Goal: Information Seeking & Learning: Learn about a topic

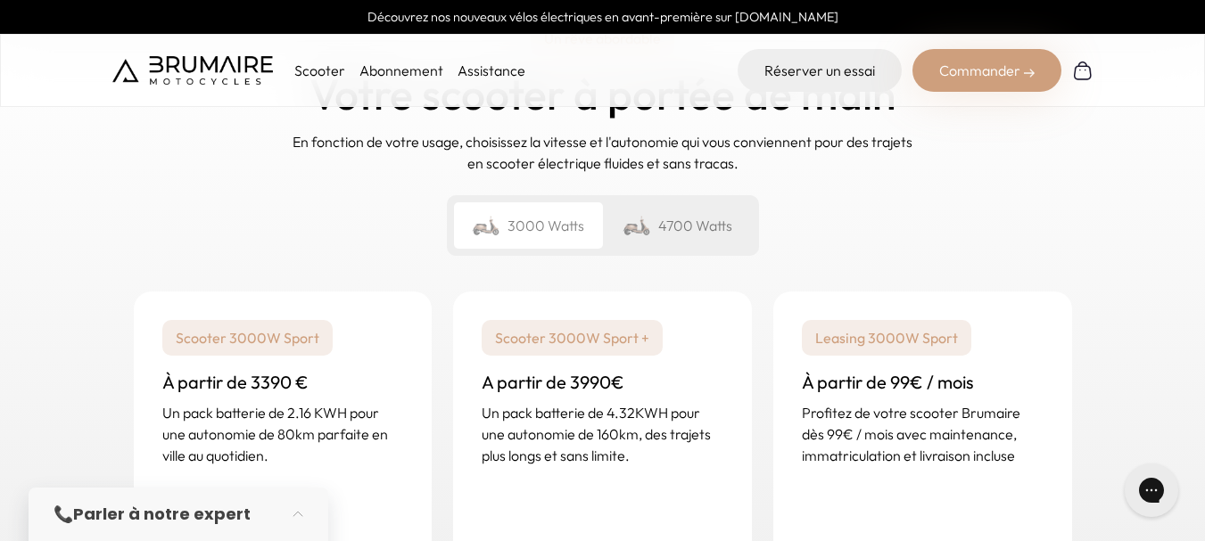
scroll to position [2616, 0]
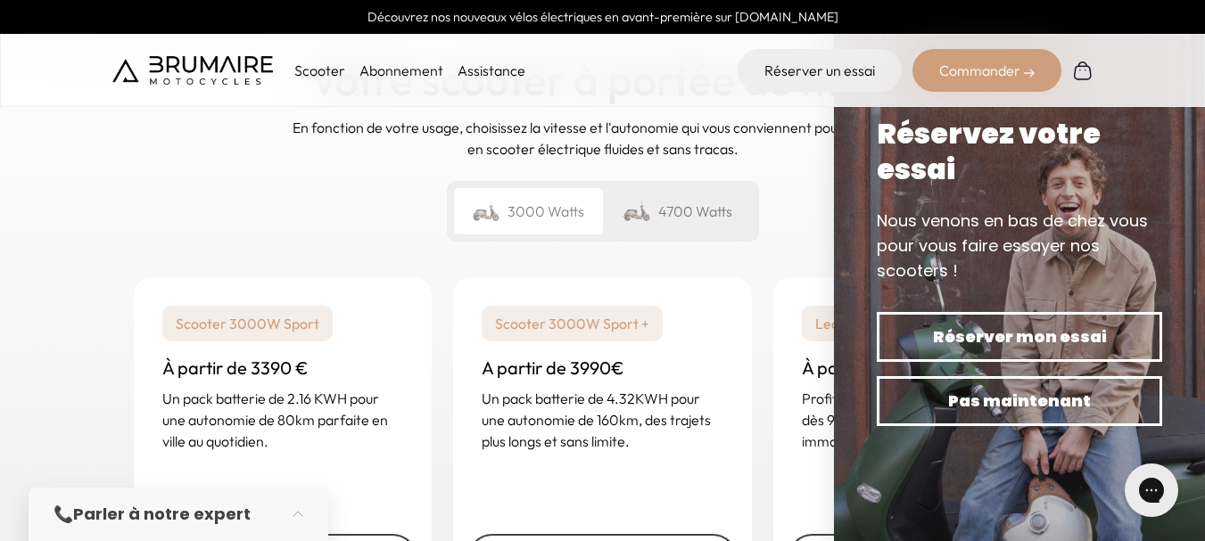
click at [645, 206] on img at bounding box center [637, 211] width 29 height 25
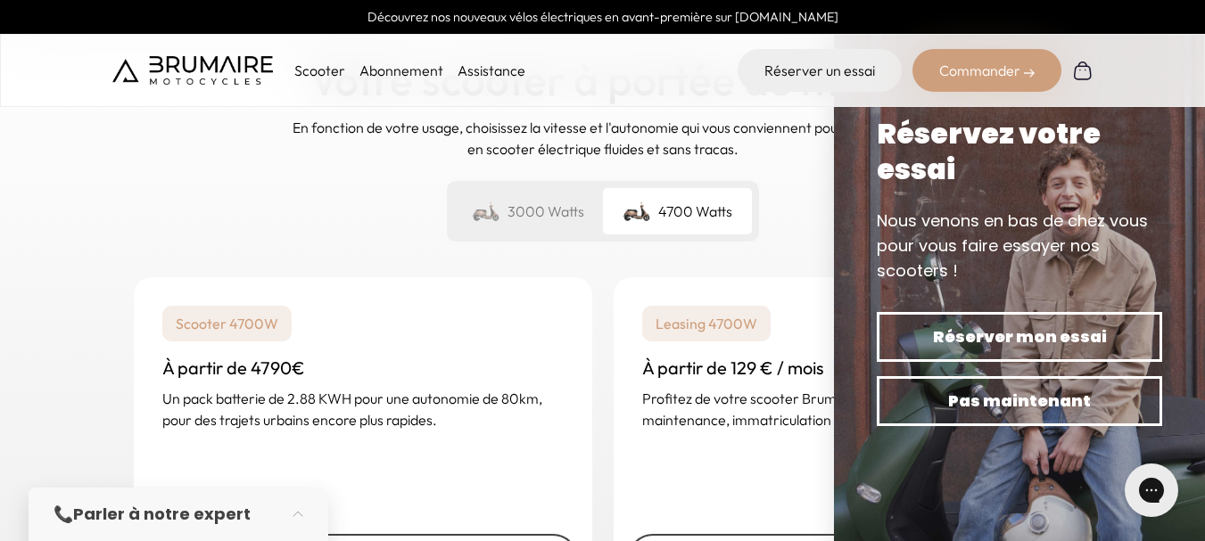
click at [529, 219] on div "3000 Watts" at bounding box center [528, 211] width 149 height 46
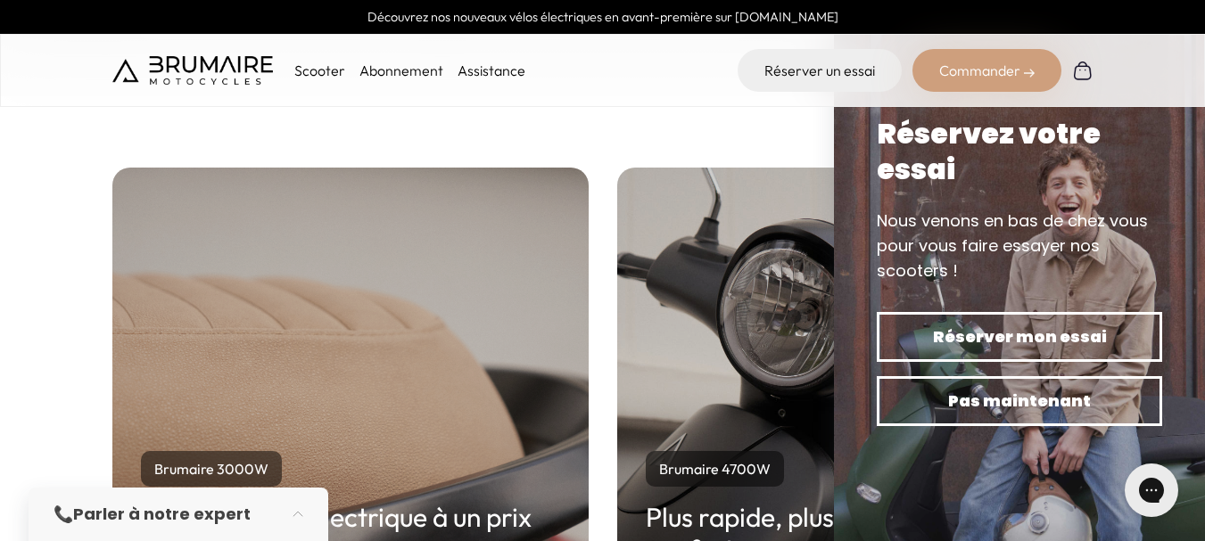
scroll to position [3371, 0]
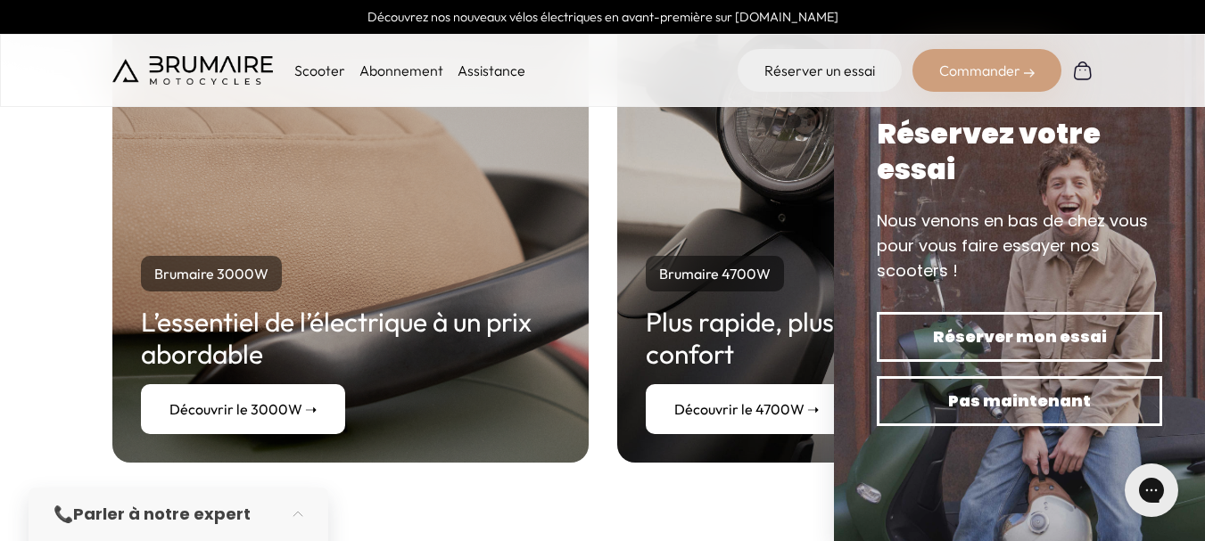
click at [261, 391] on link "Découvrir le 3000W ➝" at bounding box center [243, 409] width 204 height 50
